Goal: Navigation & Orientation: Find specific page/section

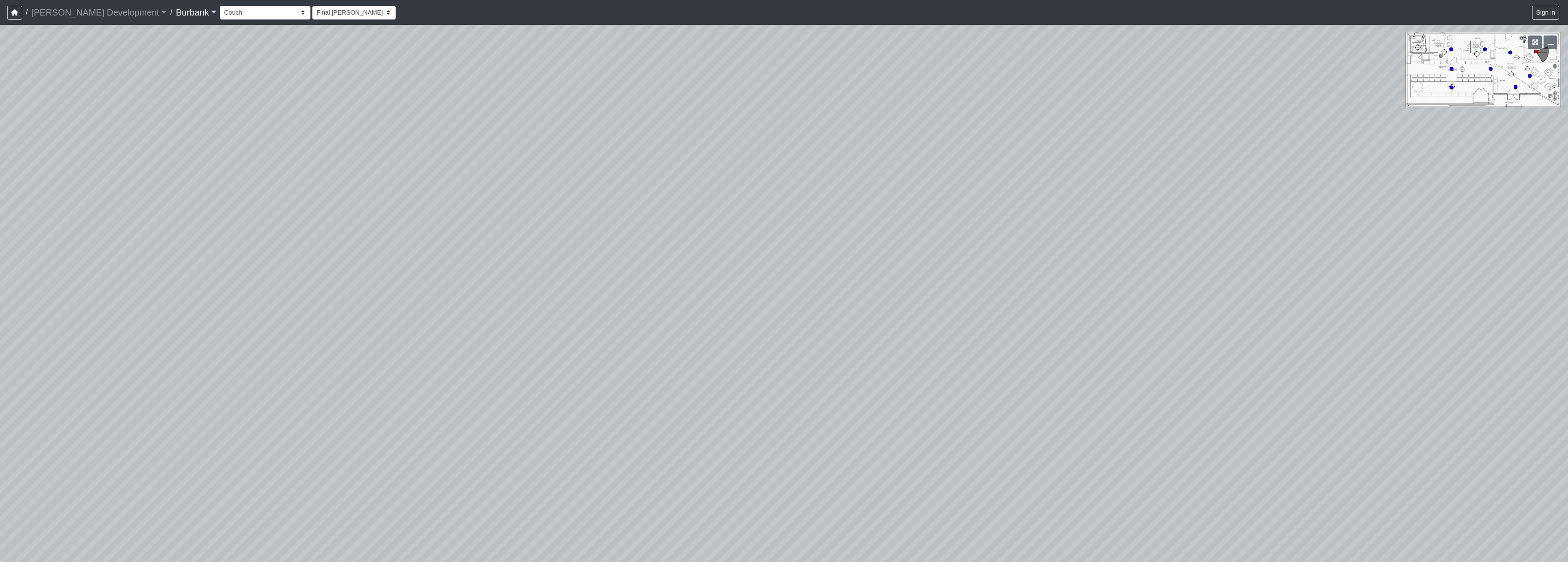
select select "fHHWtsmmdkgUaWzYKRRMiv"
drag, startPoint x: 530, startPoint y: 312, endPoint x: 1117, endPoint y: 296, distance: 587.2
click at [1261, 450] on div "Loading... Seating Loading... Lobby" at bounding box center [784, 293] width 1568 height 537
drag, startPoint x: 1116, startPoint y: 363, endPoint x: 1132, endPoint y: 476, distance: 114.1
click at [1132, 476] on div "Loading... Seating Loading... Lobby" at bounding box center [784, 293] width 1568 height 537
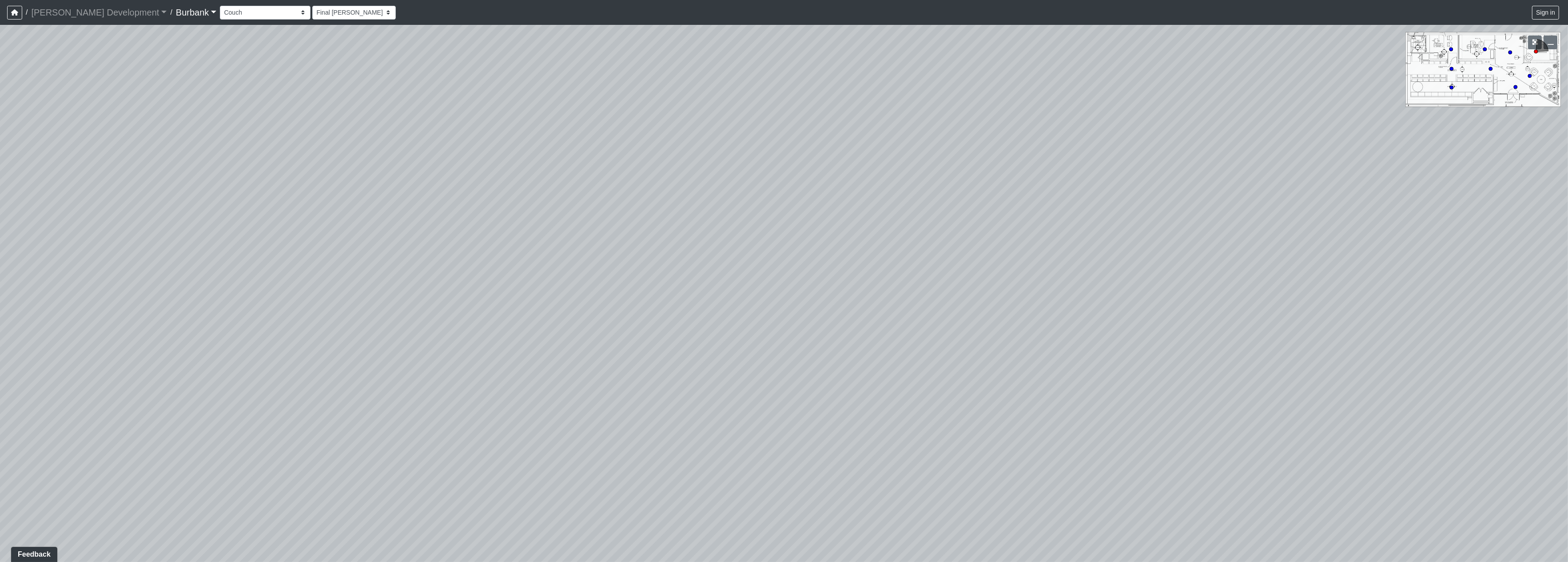
drag, startPoint x: 936, startPoint y: 327, endPoint x: 809, endPoint y: 282, distance: 134.7
click at [958, 407] on div "Loading... Seating Loading... Lobby" at bounding box center [784, 293] width 1568 height 537
drag, startPoint x: 1178, startPoint y: 429, endPoint x: 553, endPoint y: 344, distance: 630.8
click at [513, 343] on div "Loading... Seating Loading... Lobby" at bounding box center [784, 293] width 1568 height 537
drag, startPoint x: 970, startPoint y: 426, endPoint x: 806, endPoint y: 377, distance: 171.2
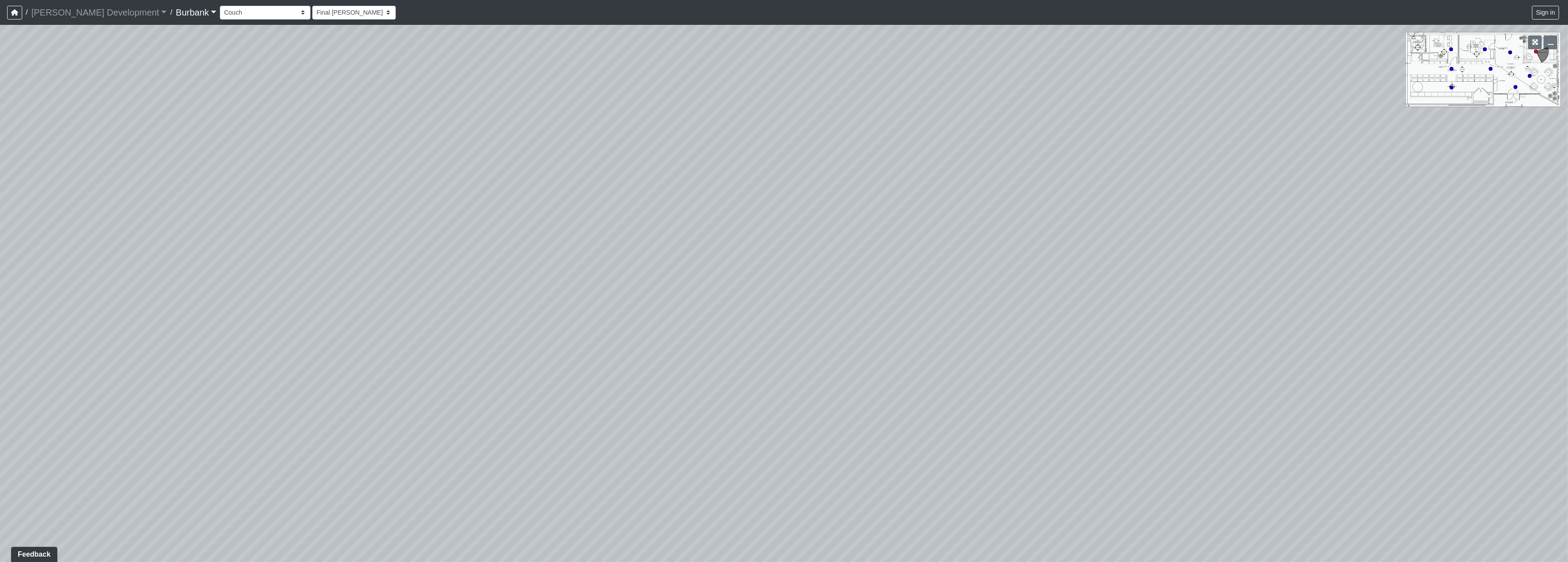
click at [841, 388] on div "Loading... Seating Loading... Lobby" at bounding box center [784, 293] width 1568 height 537
drag, startPoint x: 782, startPoint y: 372, endPoint x: 860, endPoint y: 387, distance: 79.4
click at [848, 398] on div "Loading... Seating Loading... Lobby" at bounding box center [784, 293] width 1568 height 537
drag, startPoint x: 909, startPoint y: 367, endPoint x: 1115, endPoint y: 274, distance: 226.0
click at [1251, 294] on div "Loading... Seating Loading... Lobby" at bounding box center [784, 293] width 1568 height 537
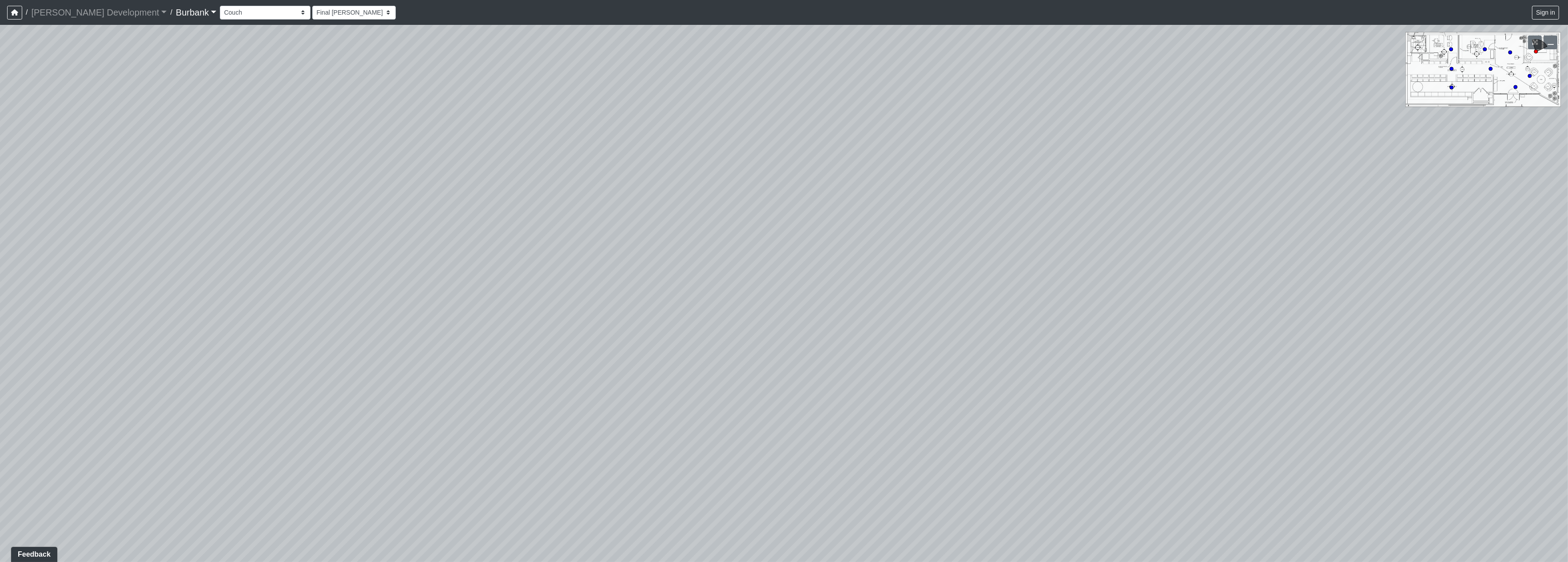
drag, startPoint x: 501, startPoint y: 257, endPoint x: 838, endPoint y: 356, distance: 351.2
click at [900, 356] on div "Loading... Seating Loading... Lobby" at bounding box center [784, 293] width 1568 height 537
drag, startPoint x: 264, startPoint y: 318, endPoint x: 584, endPoint y: 299, distance: 320.6
click at [693, 302] on div "Loading... Seating Loading... Lobby" at bounding box center [784, 293] width 1568 height 537
